Goal: Check status

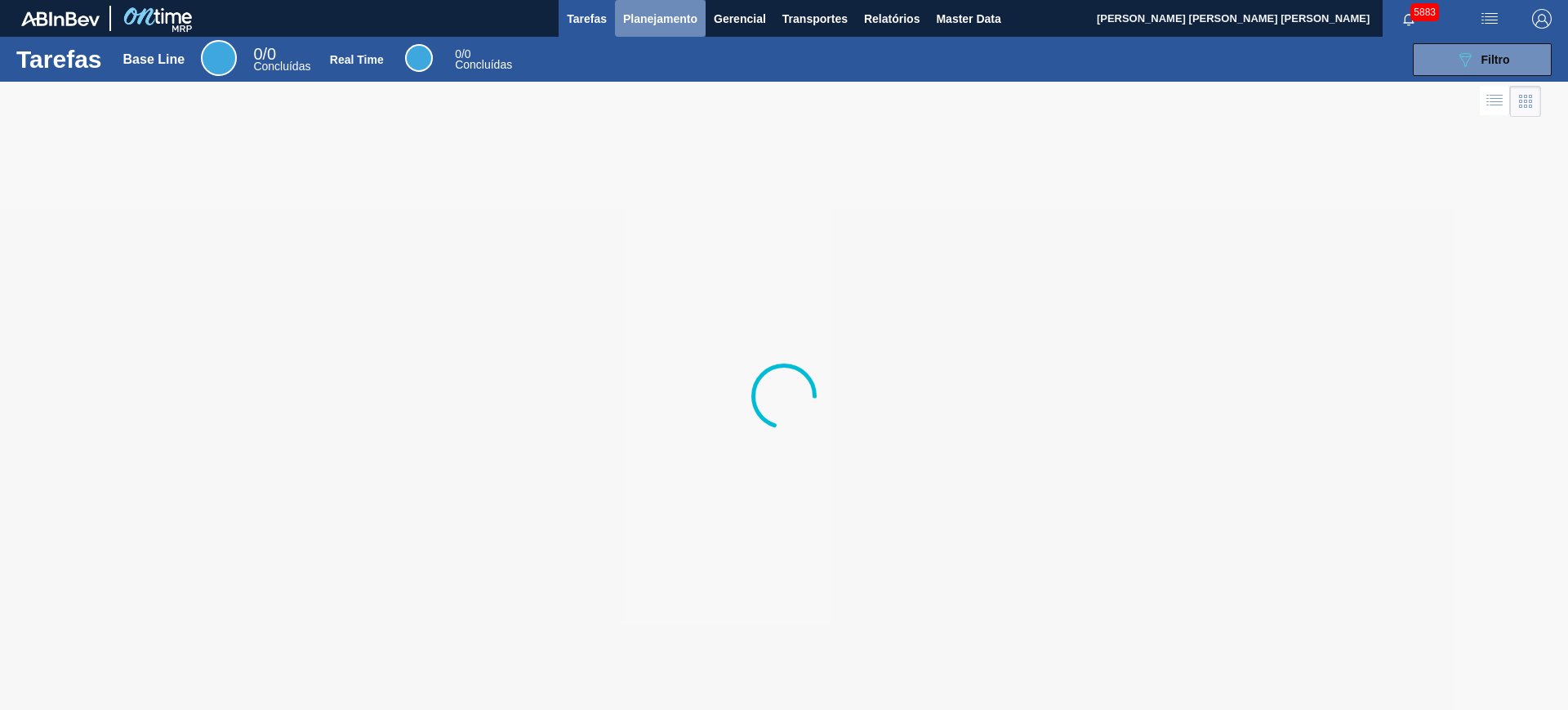
click at [638, 15] on span "Planejamento" at bounding box center [660, 18] width 75 height 19
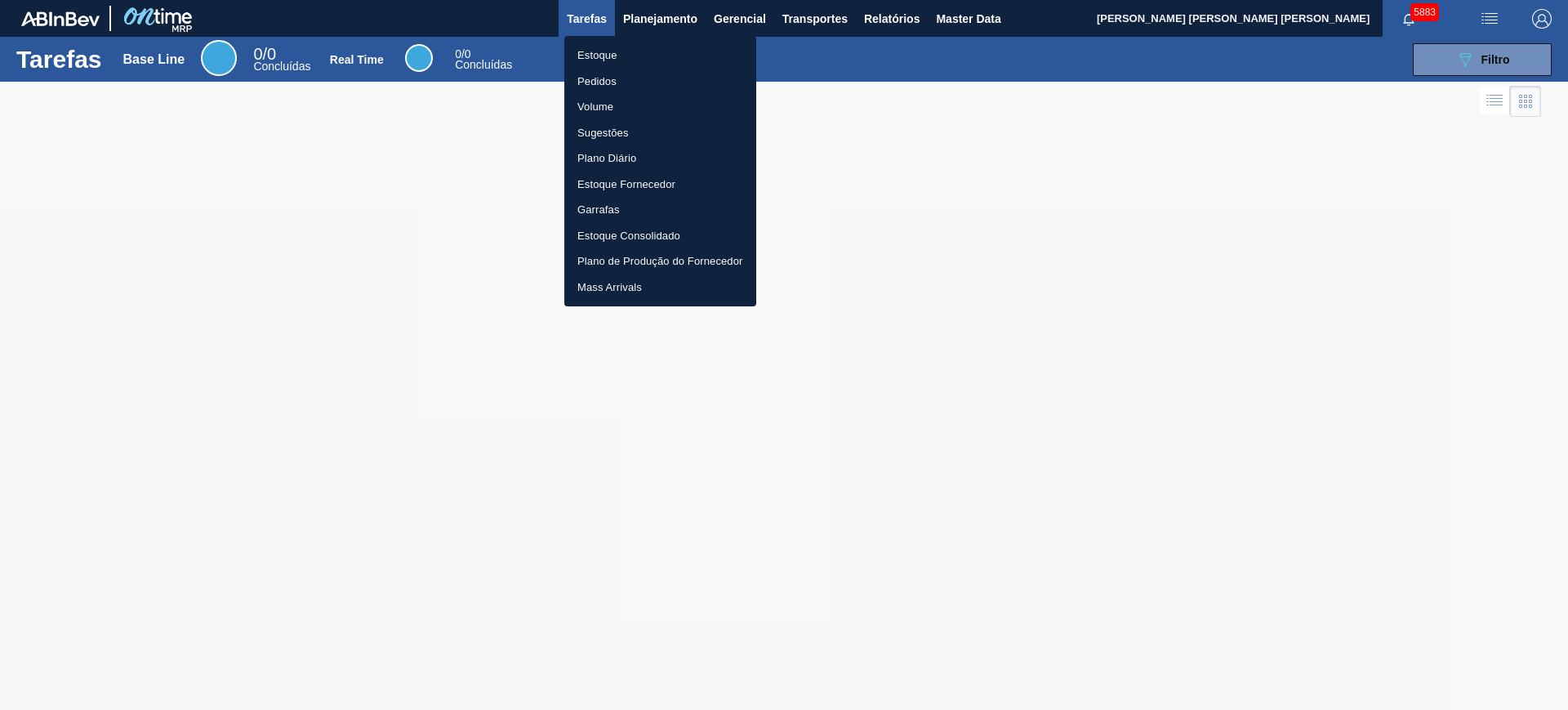
click at [660, 50] on li "Estoque" at bounding box center [659, 55] width 192 height 26
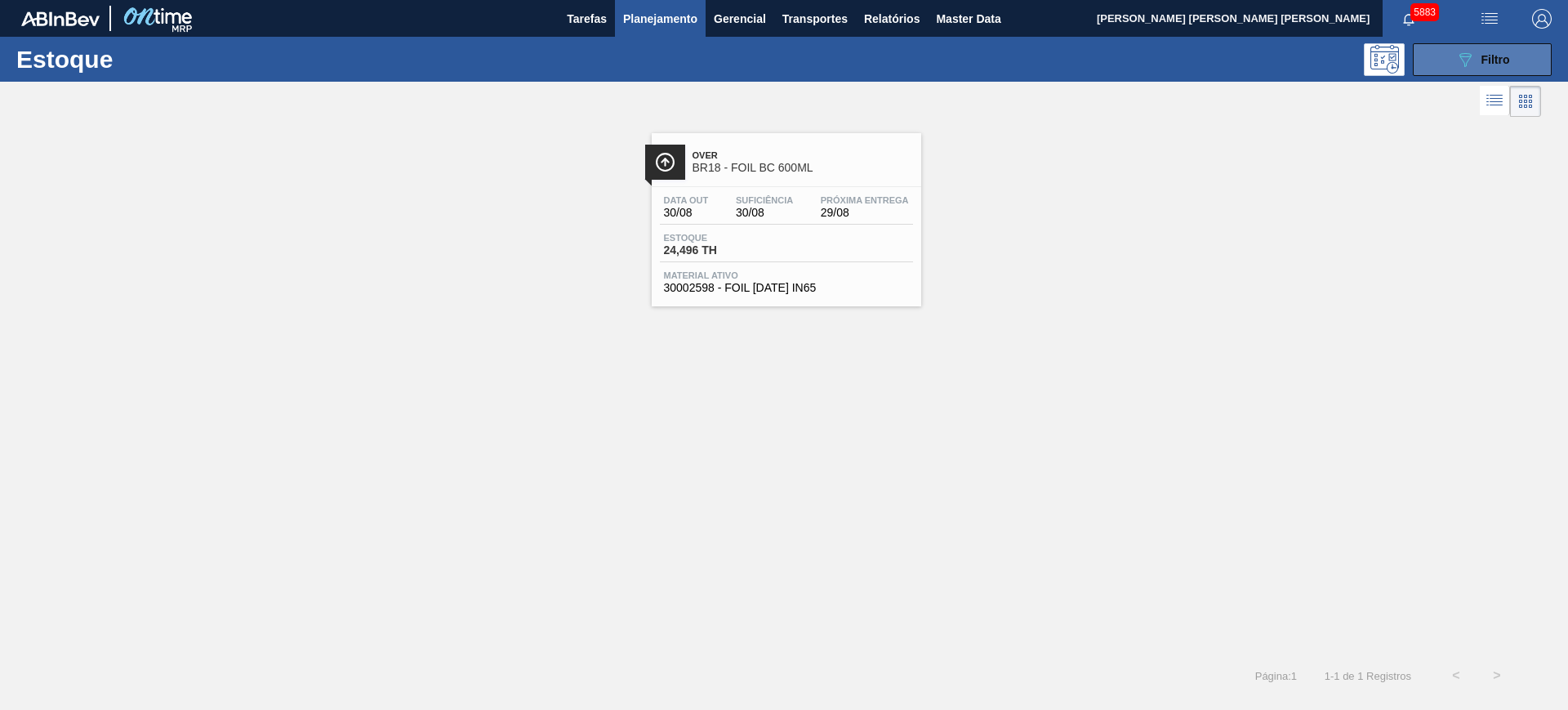
click at [1447, 65] on button "089F7B8B-B2A5-4AFE-B5C0-19BA573D28AC Filtro" at bounding box center [1482, 60] width 138 height 33
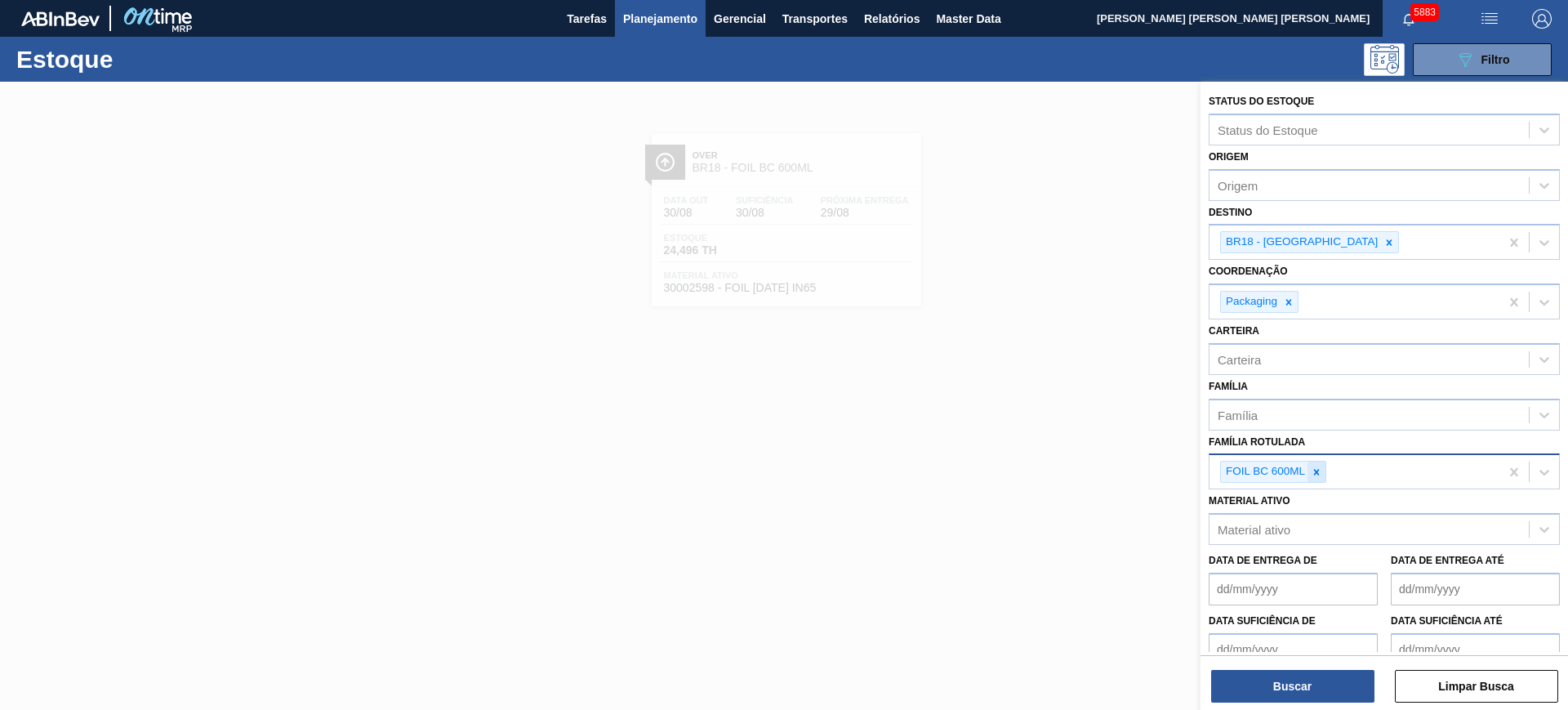
click at [1320, 470] on icon at bounding box center [1316, 472] width 12 height 12
click at [1380, 245] on div at bounding box center [1388, 242] width 18 height 20
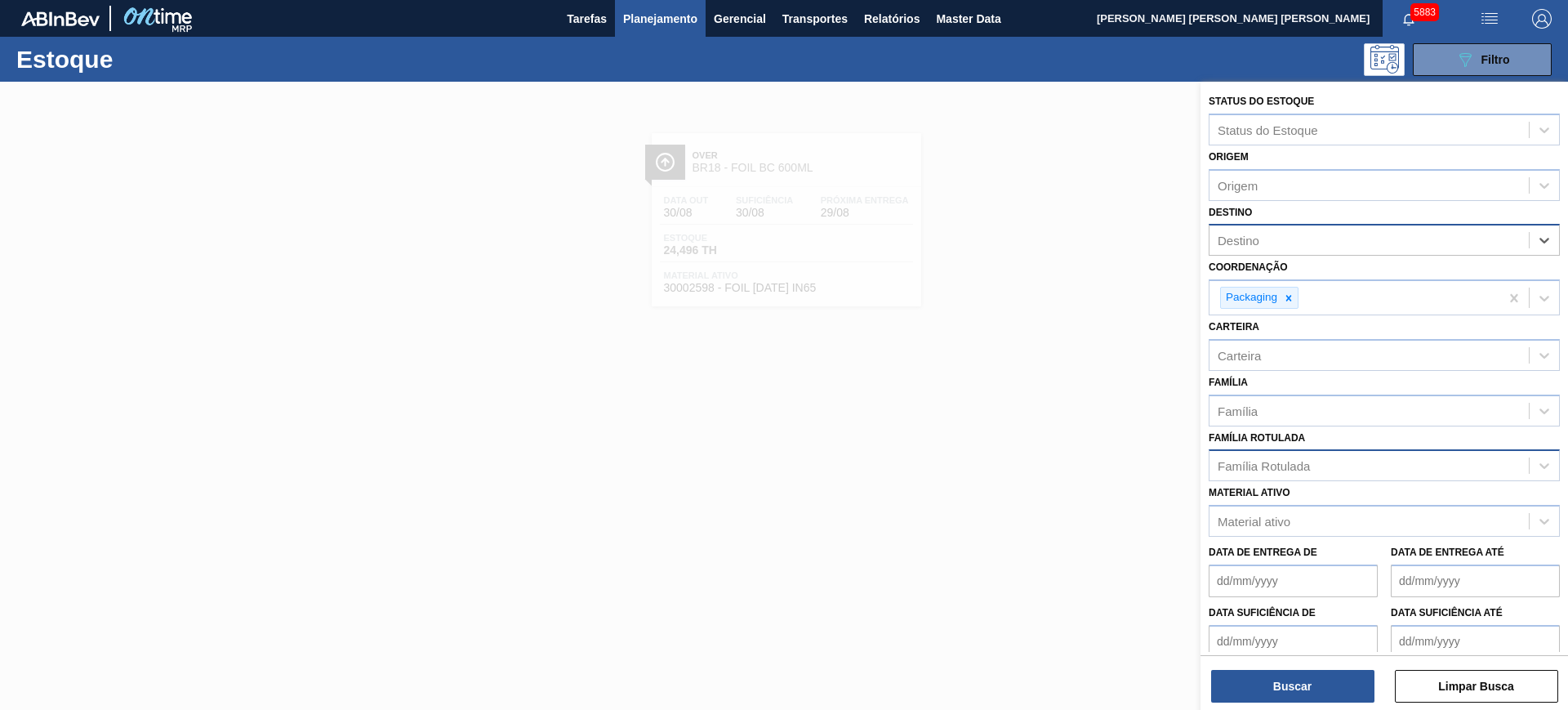
click at [1285, 466] on div "Família Rotulada" at bounding box center [1263, 466] width 92 height 14
type Rotulada "folha separadora im"
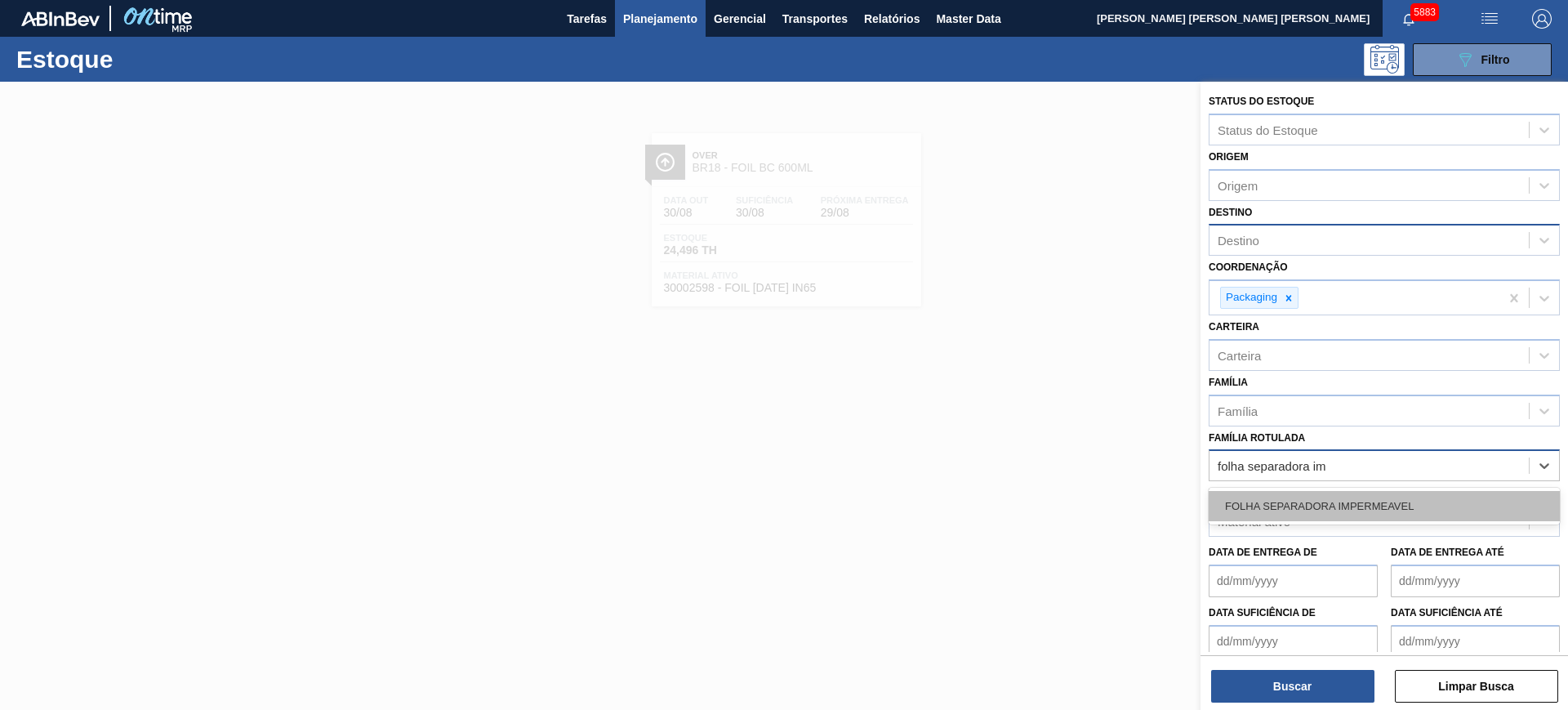
click at [1297, 510] on div "FOLHA SEPARADORA IMPERMEAVEL" at bounding box center [1383, 506] width 351 height 30
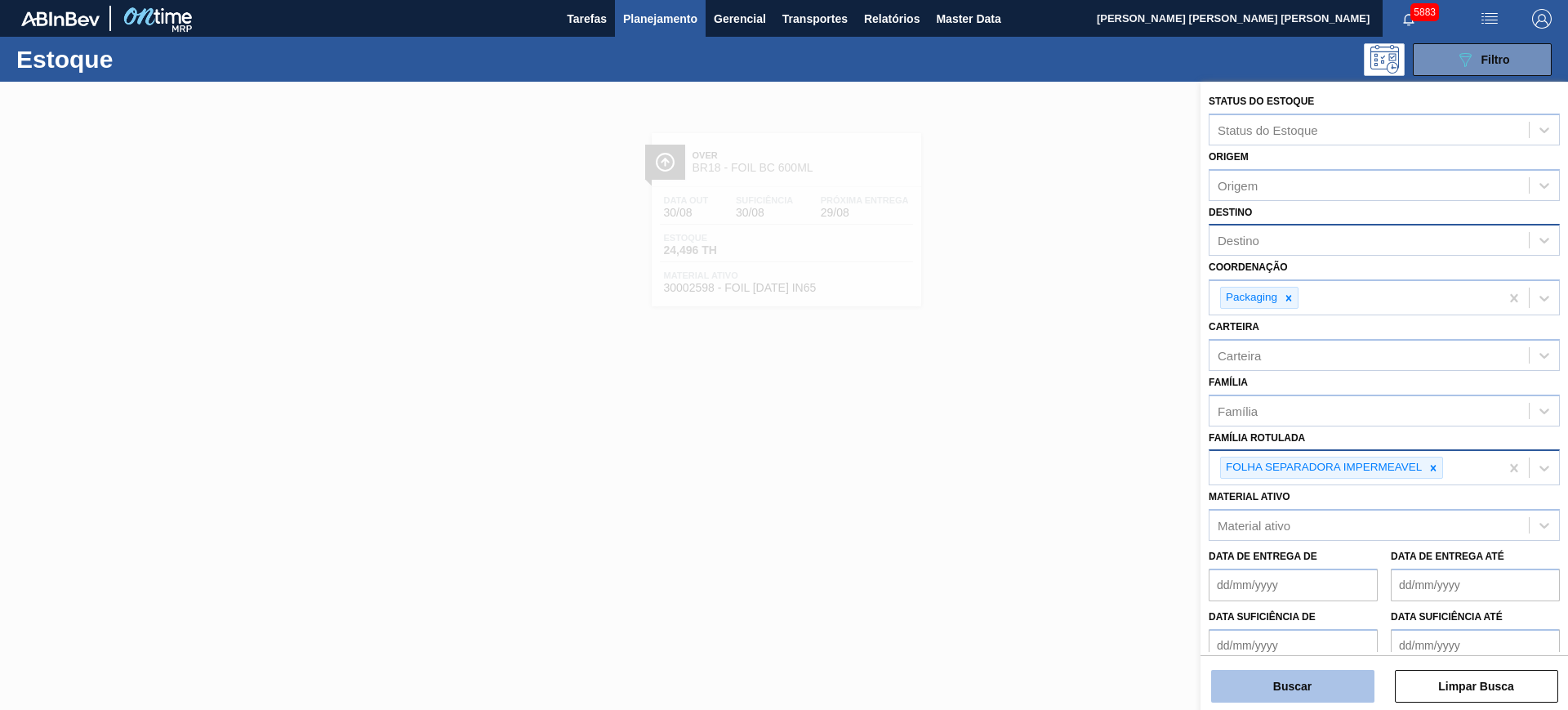
click at [1276, 682] on button "Buscar" at bounding box center [1292, 686] width 164 height 33
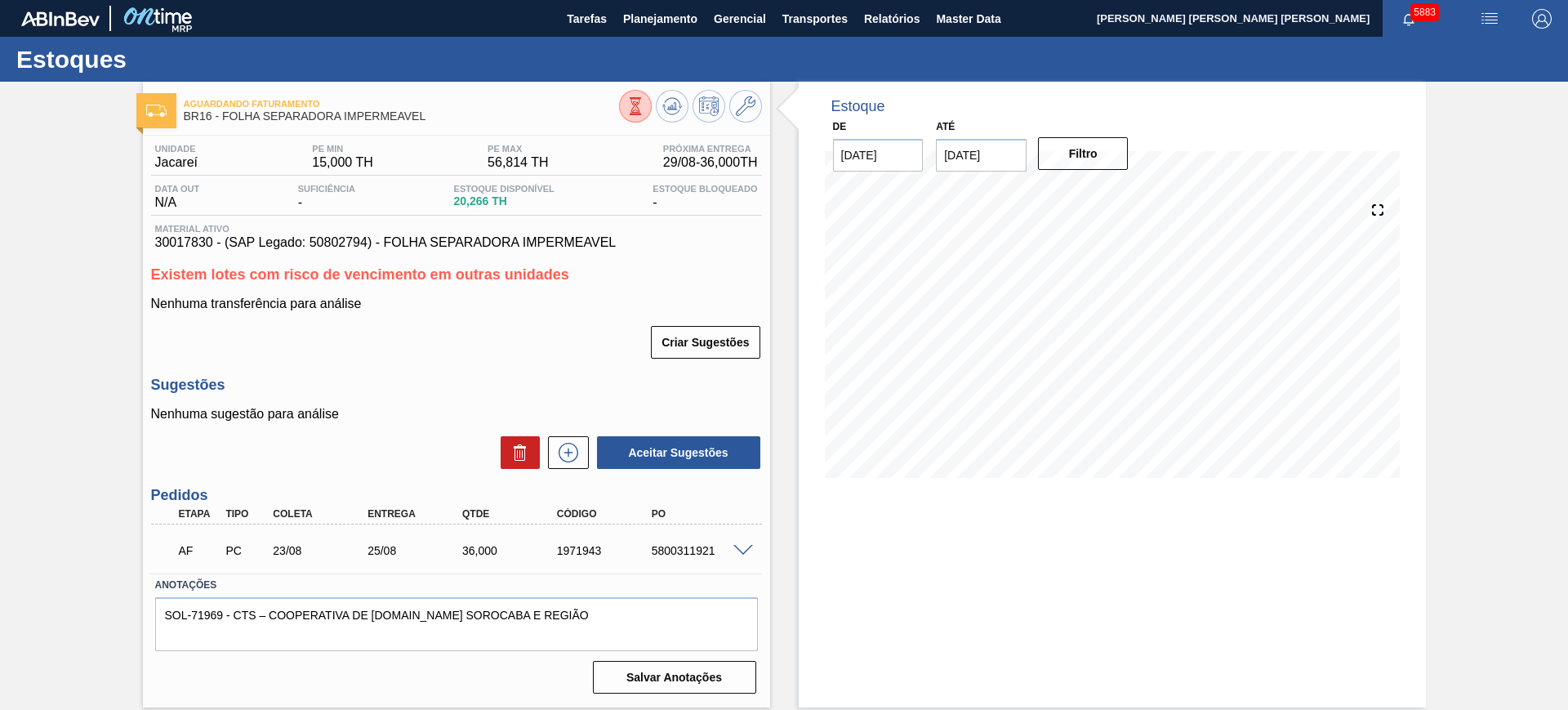
click at [748, 546] on span at bounding box center [742, 551] width 19 height 13
type input "Ok, reprogramado.Coleta dia 22/08."
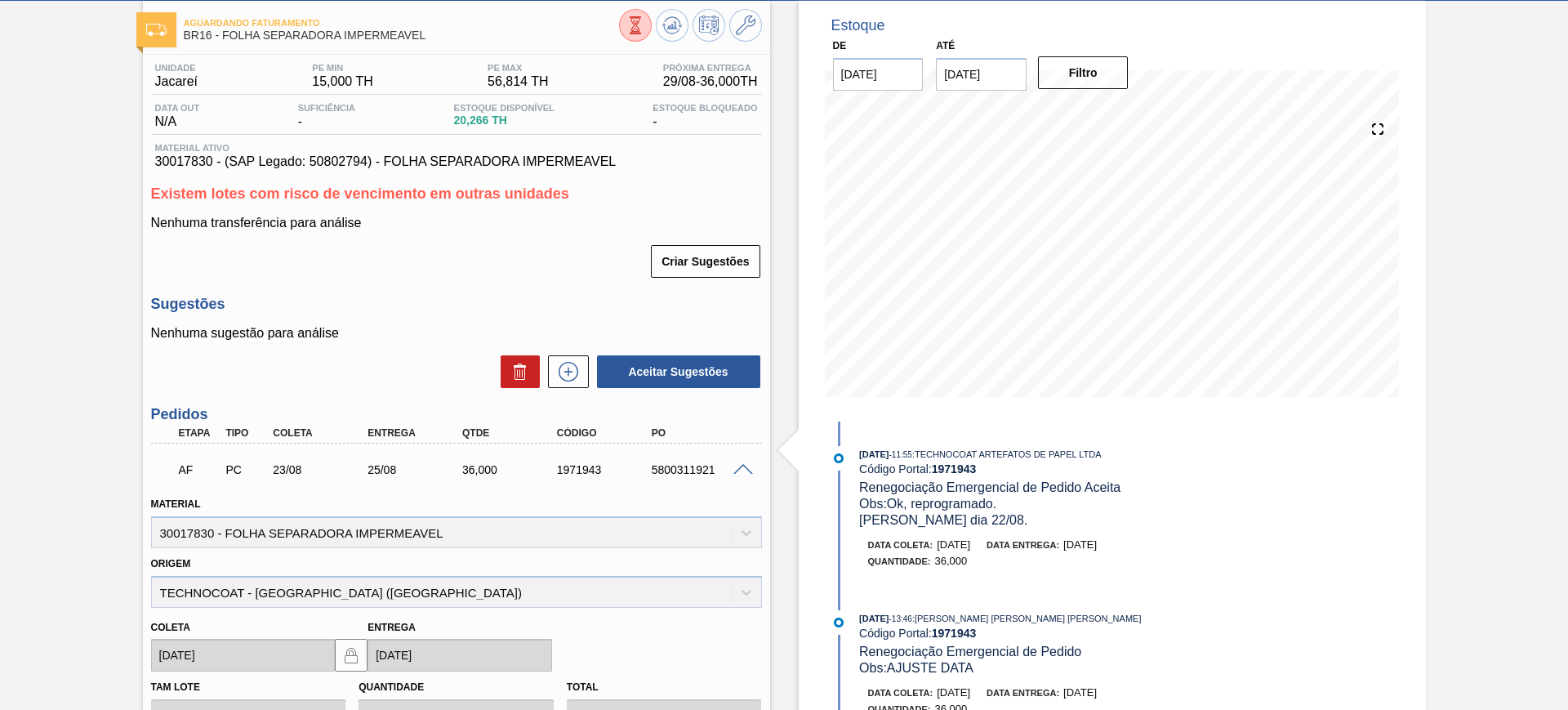
scroll to position [204, 0]
